Goal: Find specific page/section: Find specific page/section

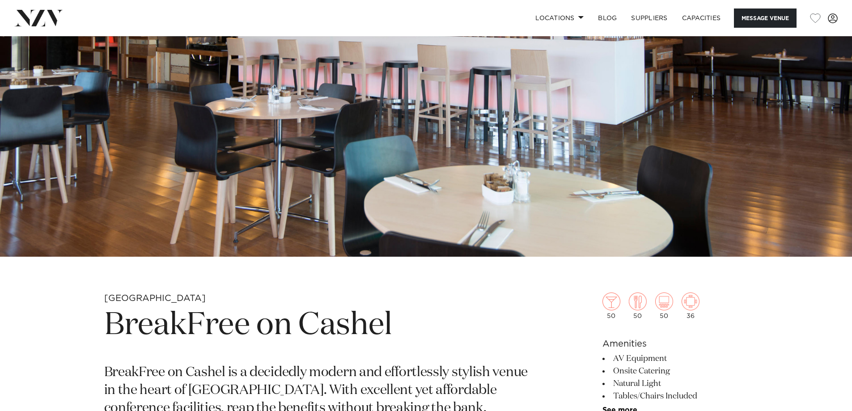
scroll to position [45, 0]
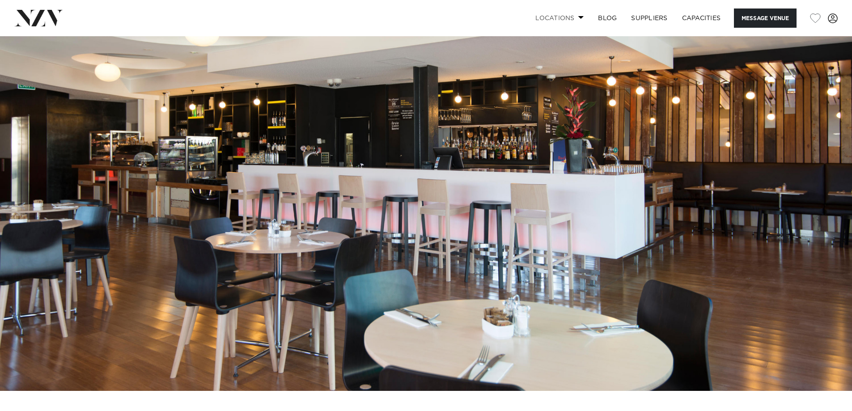
click at [569, 16] on link "Locations" at bounding box center [559, 18] width 63 height 19
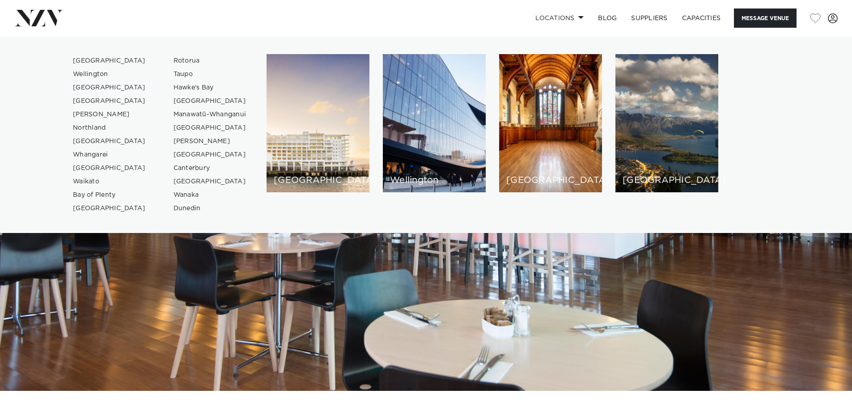
click at [90, 88] on link "[GEOGRAPHIC_DATA]" at bounding box center [109, 87] width 87 height 13
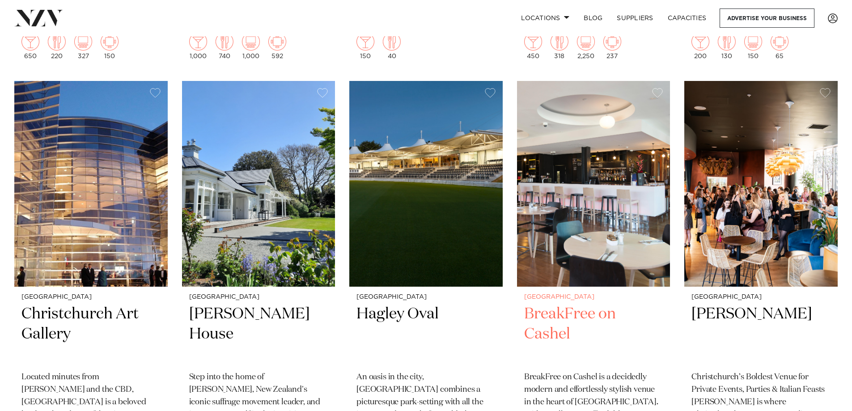
scroll to position [1208, 0]
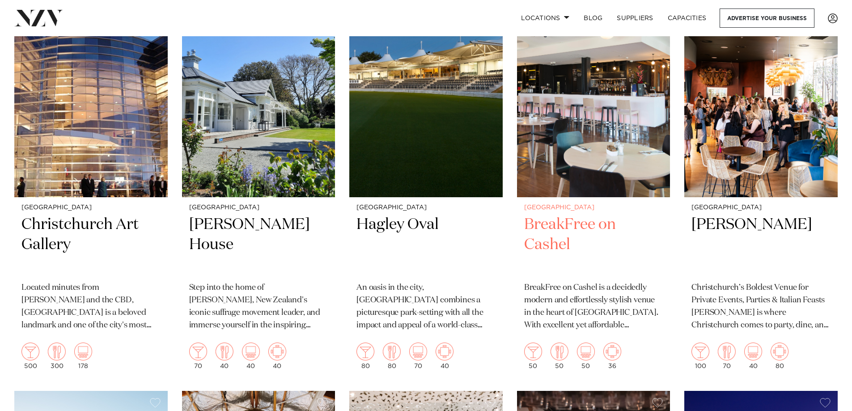
click at [539, 240] on h2 "BreakFree on Cashel" at bounding box center [593, 245] width 139 height 60
click at [548, 226] on h2 "BreakFree on Cashel" at bounding box center [593, 245] width 139 height 60
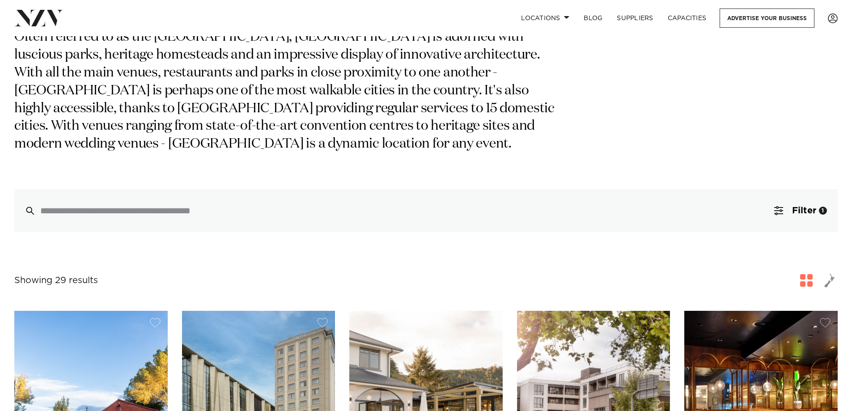
scroll to position [0, 0]
